Goal: Task Accomplishment & Management: Manage account settings

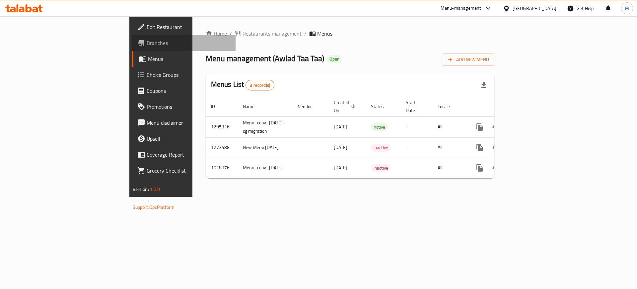
click at [147, 40] on span "Branches" at bounding box center [189, 43] width 84 height 8
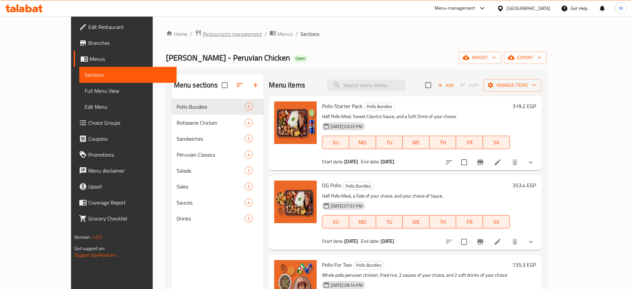
click at [203, 36] on span "Restaurants management" at bounding box center [232, 34] width 59 height 8
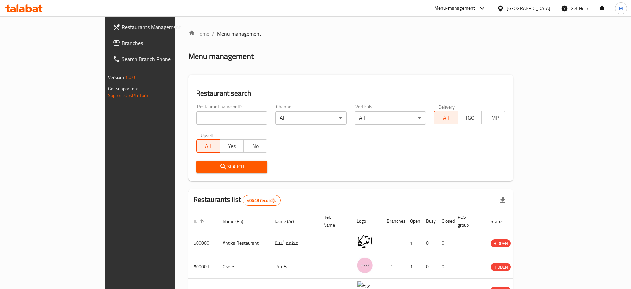
click at [221, 116] on input "search" at bounding box center [231, 117] width 71 height 13
type input "Awlad Taa Taa"
click button "Search" at bounding box center [231, 166] width 71 height 12
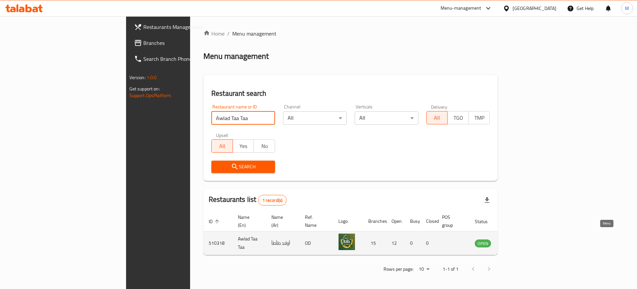
click at [518, 240] on icon "enhanced table" at bounding box center [513, 243] width 7 height 6
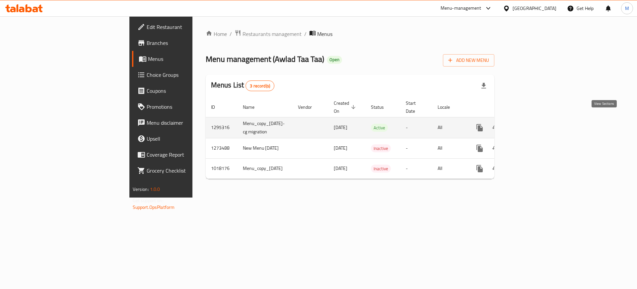
click at [536, 121] on link "enhanced table" at bounding box center [528, 128] width 16 height 16
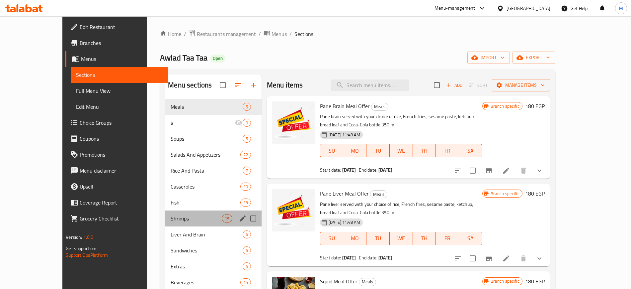
click at [166, 223] on div "Shrimps 19" at bounding box center [213, 218] width 96 height 16
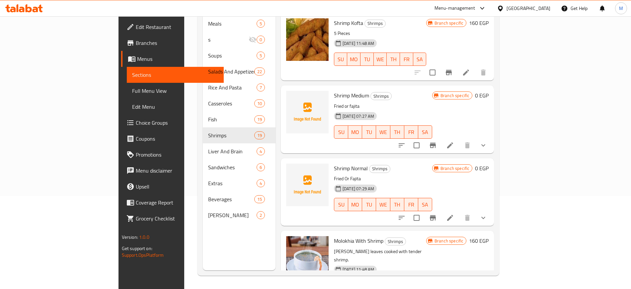
scroll to position [30, 0]
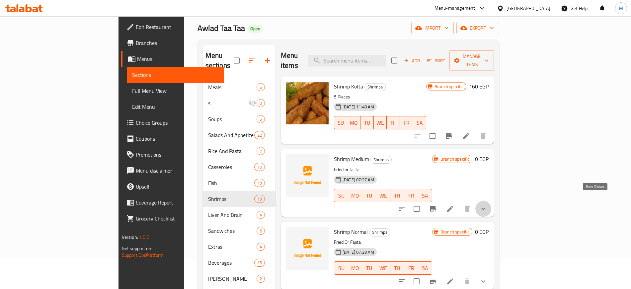
click at [487, 205] on icon "show more" at bounding box center [483, 209] width 8 height 8
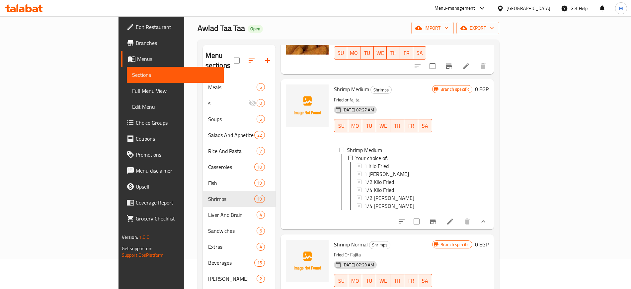
scroll to position [70, 0]
click at [441, 217] on button "Branch-specific-item" at bounding box center [433, 221] width 16 height 16
click at [426, 162] on div "1 Kilo Fried" at bounding box center [395, 166] width 63 height 8
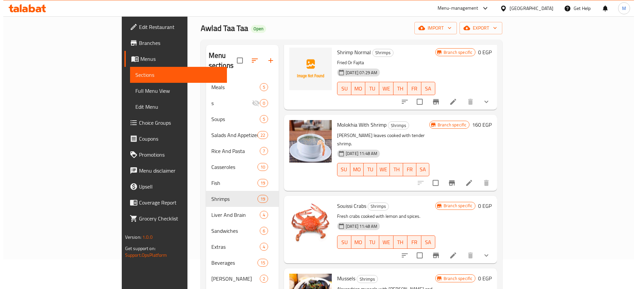
scroll to position [242, 0]
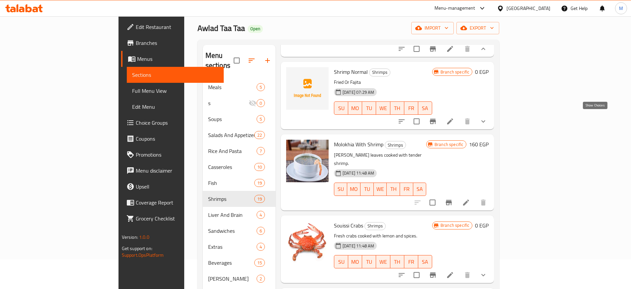
click at [487, 117] on icon "show more" at bounding box center [483, 121] width 8 height 8
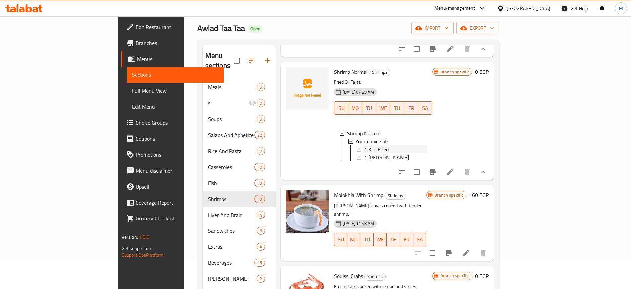
click at [427, 148] on div "1 Kilo Fried" at bounding box center [395, 149] width 63 height 8
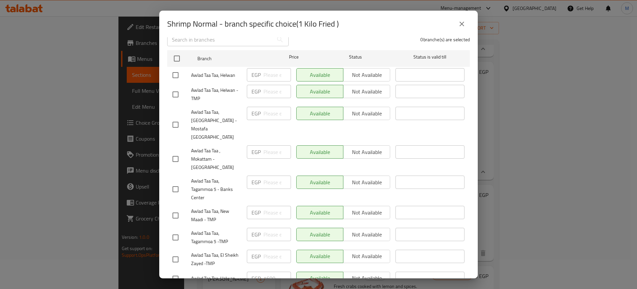
scroll to position [73, 0]
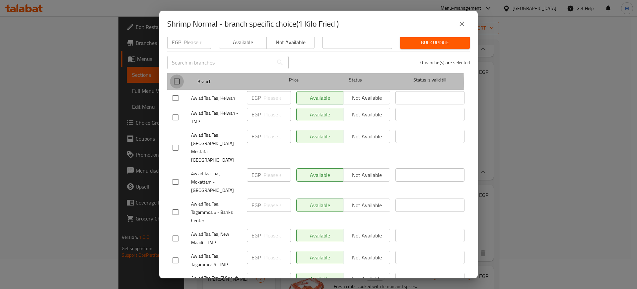
click at [179, 78] on input "checkbox" at bounding box center [177, 81] width 14 height 14
checkbox input "true"
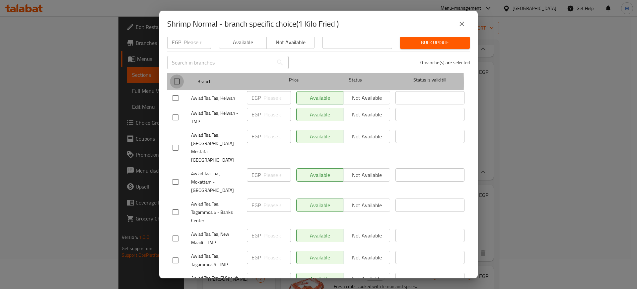
checkbox input "true"
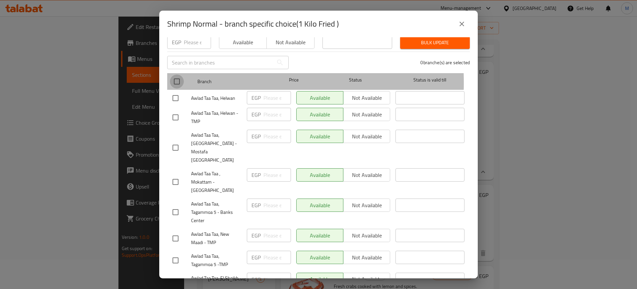
checkbox input "true"
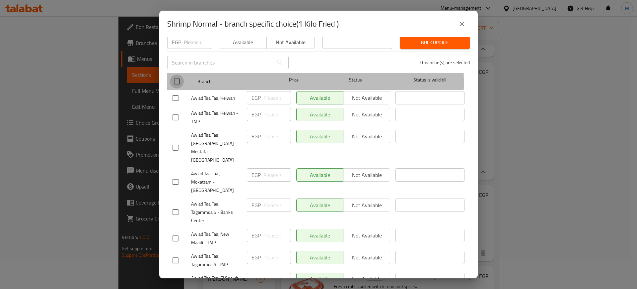
checkbox input "true"
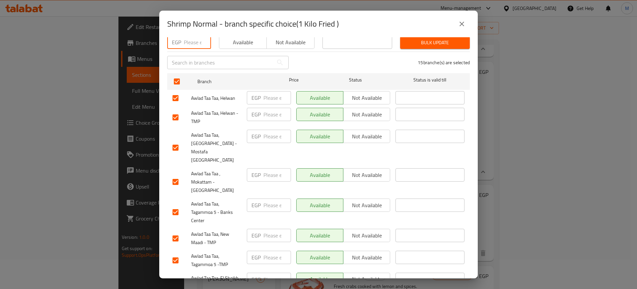
click at [191, 39] on input "number" at bounding box center [197, 42] width 27 height 13
paste input "1600"
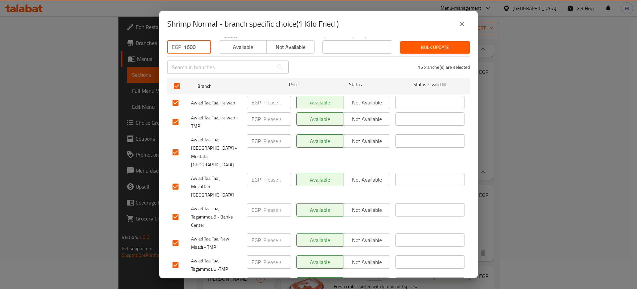
type input "1600"
click at [236, 42] on span "Available" at bounding box center [243, 47] width 42 height 10
click at [406, 43] on span "Bulk update" at bounding box center [435, 47] width 59 height 8
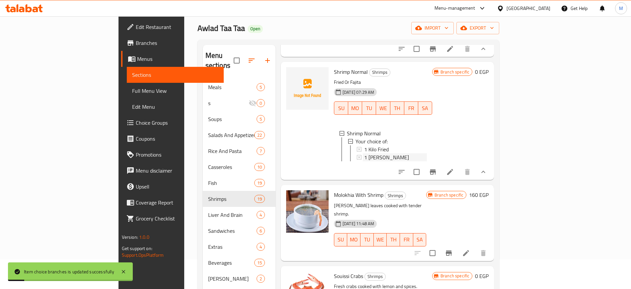
click at [427, 155] on div "1 Kilo Fajita" at bounding box center [395, 157] width 63 height 8
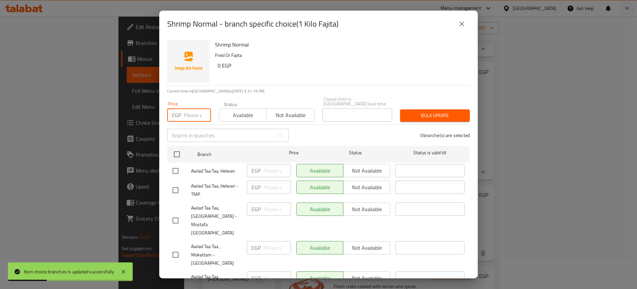
click at [195, 112] on input "number" at bounding box center [197, 114] width 27 height 13
paste input "1600"
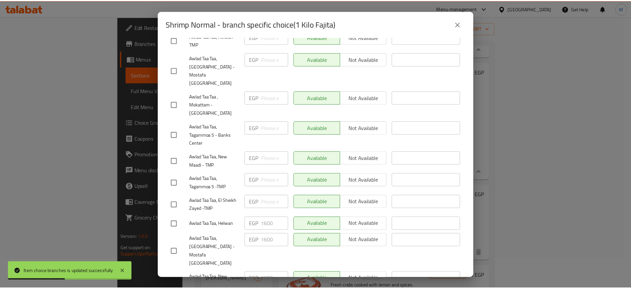
scroll to position [0, 0]
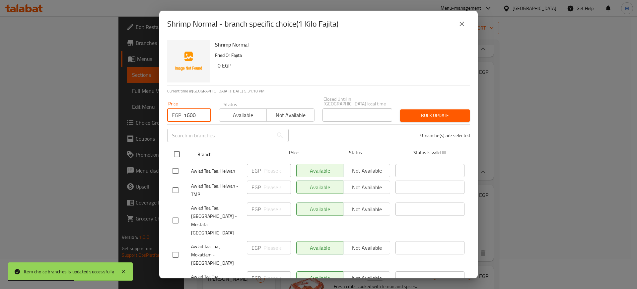
type input "1600"
click at [176, 150] on input "checkbox" at bounding box center [177, 154] width 14 height 14
checkbox input "true"
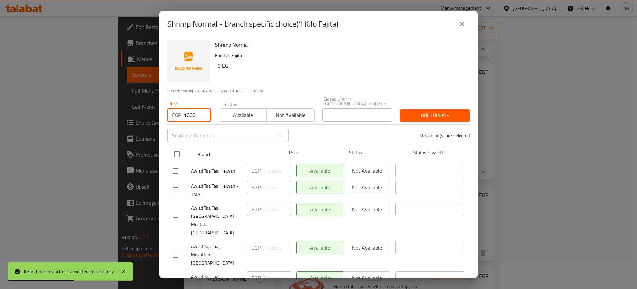
checkbox input "true"
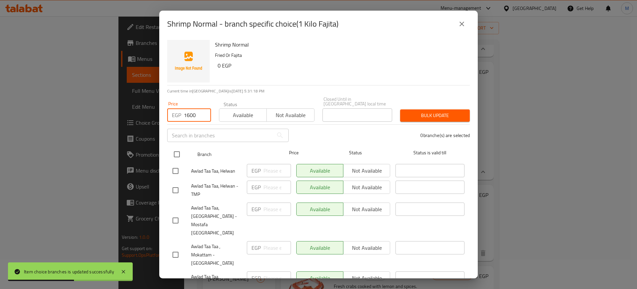
checkbox input "true"
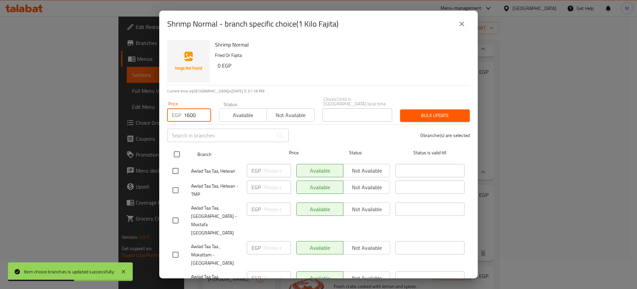
checkbox input "true"
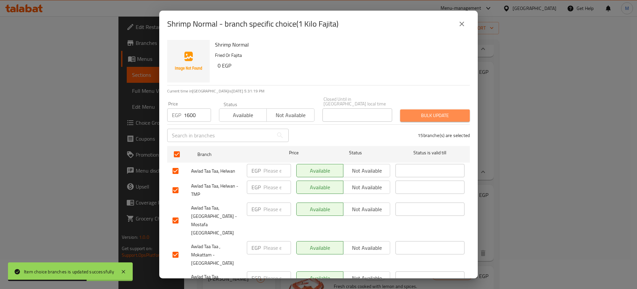
click at [456, 114] on span "Bulk update" at bounding box center [435, 115] width 59 height 8
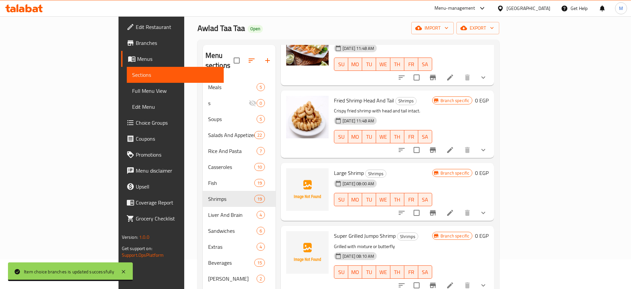
scroll to position [93, 0]
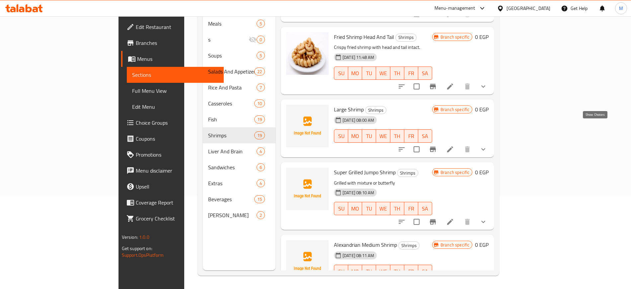
click at [485, 148] on icon "show more" at bounding box center [483, 149] width 4 height 2
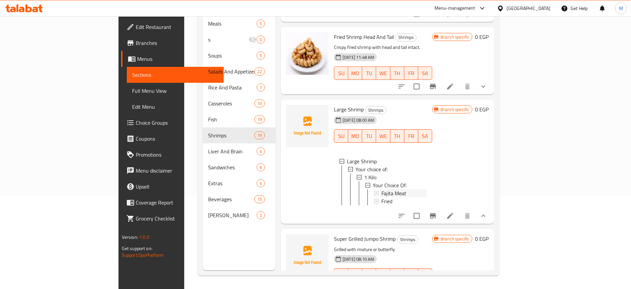
click at [427, 189] on div "Fajita Meat" at bounding box center [404, 193] width 45 height 8
click at [398, 173] on div "1 Kilo" at bounding box center [395, 177] width 63 height 8
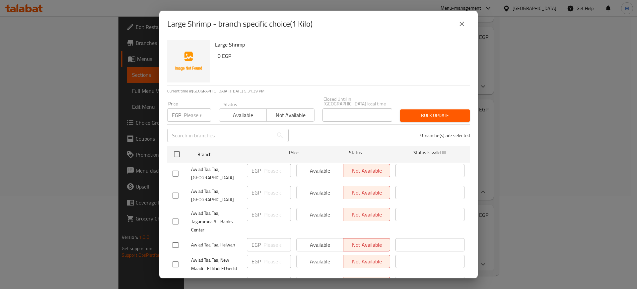
click at [460, 22] on icon "close" at bounding box center [462, 24] width 5 height 5
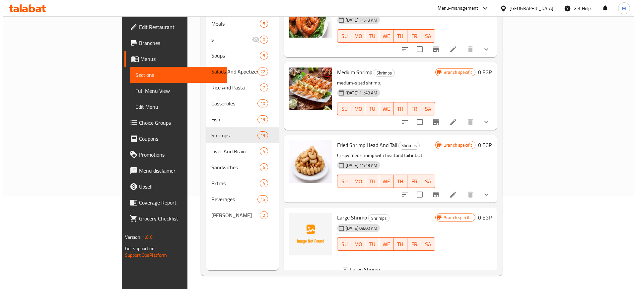
scroll to position [1073, 0]
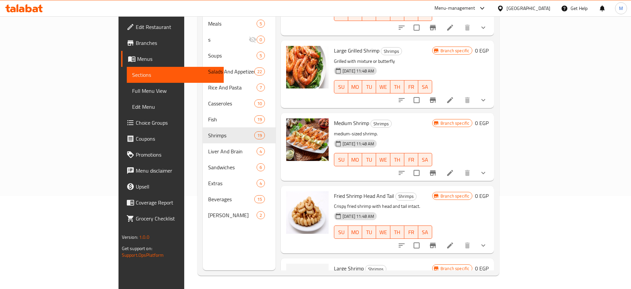
click at [487, 169] on icon "show more" at bounding box center [483, 173] width 8 height 8
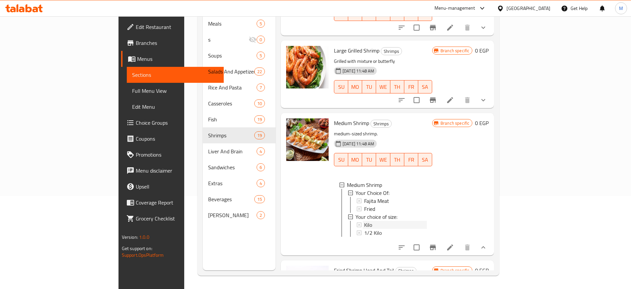
click at [392, 220] on div "Kilo" at bounding box center [395, 224] width 63 height 8
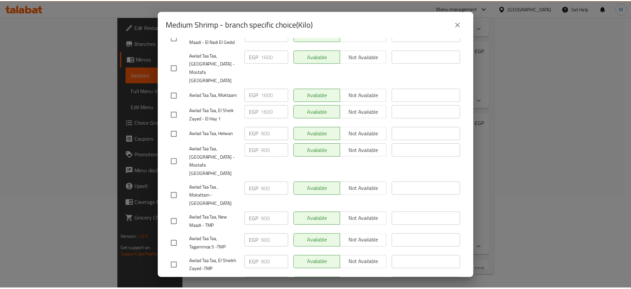
scroll to position [0, 0]
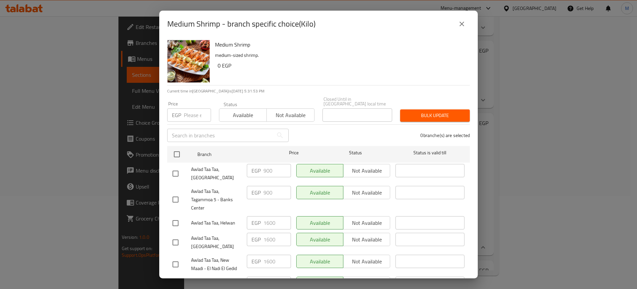
click at [191, 108] on input "number" at bounding box center [197, 114] width 27 height 13
paste input "1600"
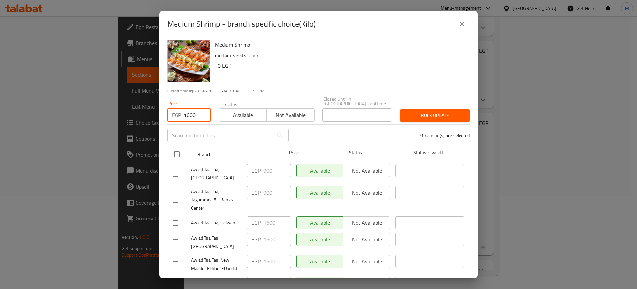
type input "1600"
click at [176, 154] on input "checkbox" at bounding box center [177, 154] width 14 height 14
checkbox input "true"
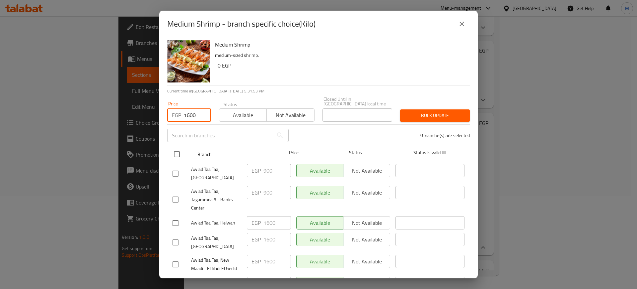
checkbox input "true"
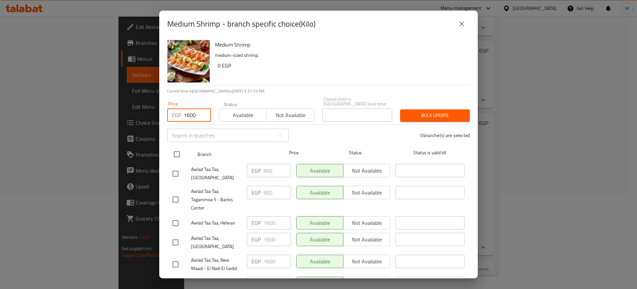
checkbox input "true"
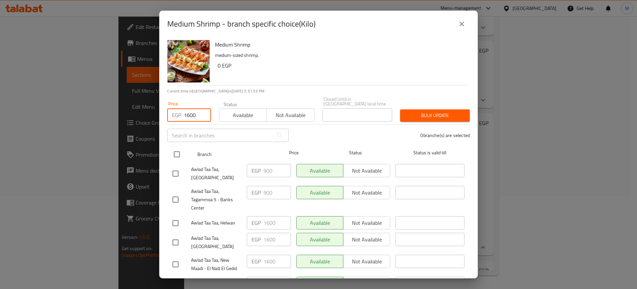
checkbox input "true"
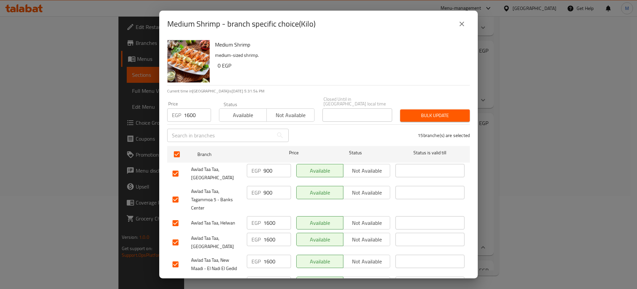
click at [410, 123] on div "15 branche(s) are selected" at bounding box center [383, 135] width 181 height 24
click at [412, 117] on div "Bulk update" at bounding box center [435, 115] width 78 height 20
click at [418, 112] on span "Bulk update" at bounding box center [435, 115] width 59 height 8
click at [467, 20] on button "close" at bounding box center [462, 24] width 16 height 16
